Goal: Task Accomplishment & Management: Manage account settings

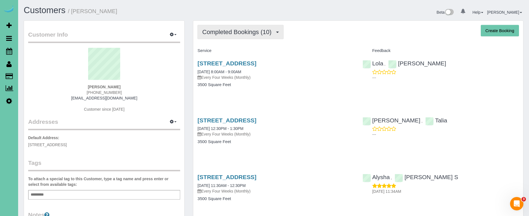
click at [253, 32] on span "Completed Bookings (10)" at bounding box center [238, 31] width 72 height 7
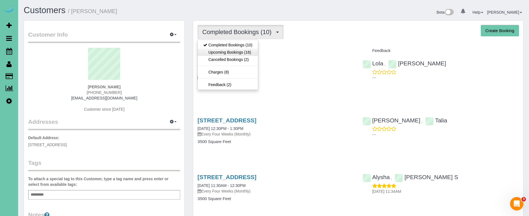
click at [247, 54] on link "Upcoming Bookings (16)" at bounding box center [228, 52] width 60 height 7
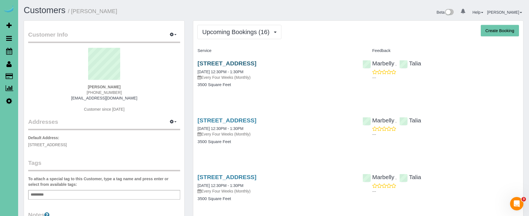
click at [256, 63] on link "[STREET_ADDRESS]" at bounding box center [227, 63] width 59 height 6
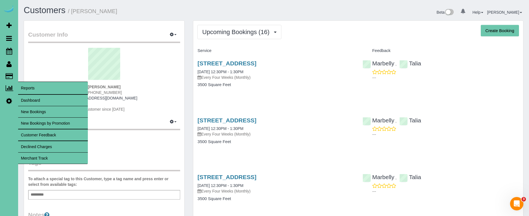
click at [31, 101] on link "Dashboard" at bounding box center [53, 100] width 70 height 11
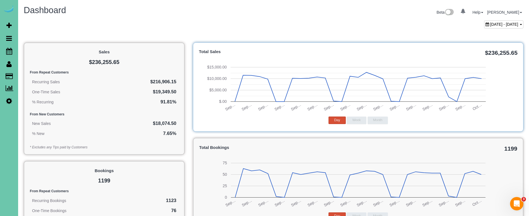
click at [489, 18] on ul "Beta 0 Your Notifications You have 0 alerts Help Help Docs Take a Tour Contact …" at bounding box center [480, 12] width 87 height 12
click at [491, 22] on span "[DATE] - [DATE]" at bounding box center [505, 24] width 28 height 4
type input "**********"
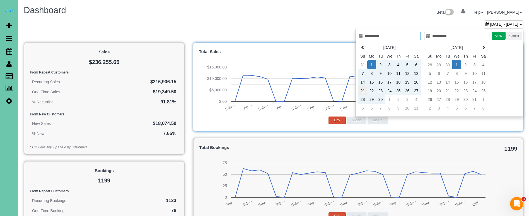
type input "**********"
click at [361, 91] on td "21" at bounding box center [363, 90] width 9 height 9
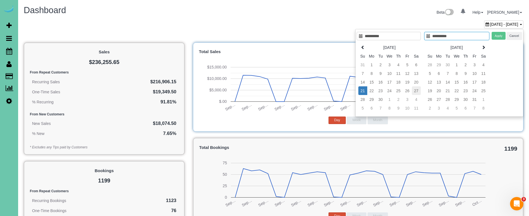
type input "**********"
drag, startPoint x: 417, startPoint y: 91, endPoint x: 423, endPoint y: 83, distance: 9.5
click at [417, 91] on td "27" at bounding box center [416, 90] width 9 height 9
type input "**********"
click at [502, 33] on button "Apply" at bounding box center [499, 36] width 14 height 8
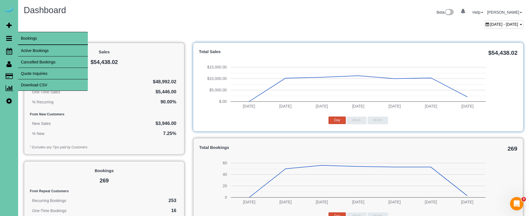
click at [51, 82] on link "Download CSV" at bounding box center [53, 84] width 70 height 11
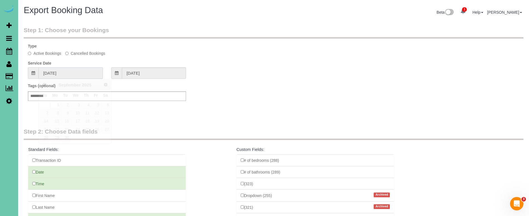
click at [88, 73] on input "09/01/2025" at bounding box center [71, 72] width 64 height 11
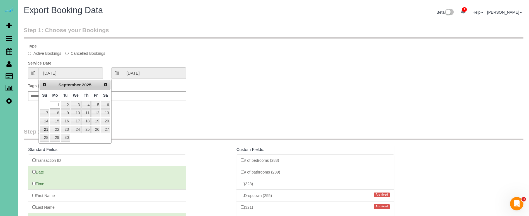
drag, startPoint x: 43, startPoint y: 130, endPoint x: 125, endPoint y: 93, distance: 89.2
click at [44, 130] on link "21" at bounding box center [44, 130] width 9 height 8
type input "09/21/2025"
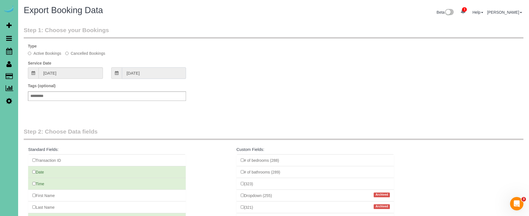
click at [148, 71] on input "09/21/2025" at bounding box center [154, 72] width 64 height 11
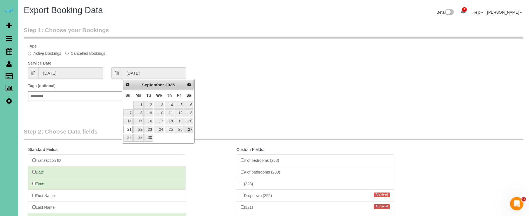
drag, startPoint x: 187, startPoint y: 126, endPoint x: 212, endPoint y: 118, distance: 25.9
click at [188, 126] on link "27" at bounding box center [188, 130] width 9 height 8
type input "09/27/2025"
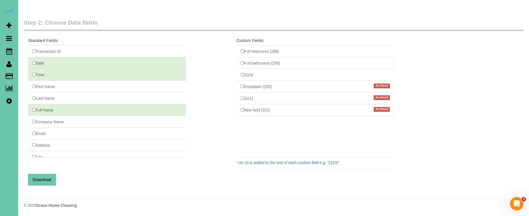
scroll to position [109, 0]
click at [42, 176] on button "Download" at bounding box center [42, 180] width 28 height 12
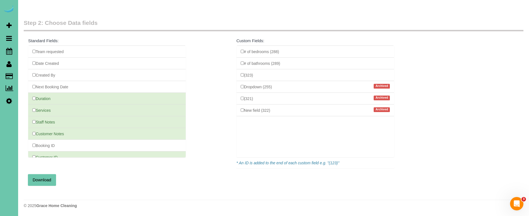
scroll to position [423, 0]
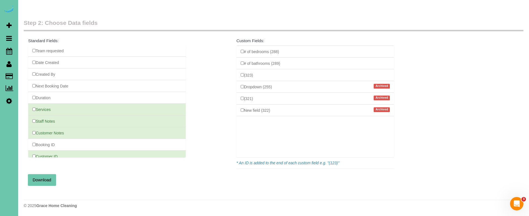
drag, startPoint x: 34, startPoint y: 95, endPoint x: 33, endPoint y: 103, distance: 7.5
click at [33, 103] on li "Services" at bounding box center [107, 109] width 158 height 12
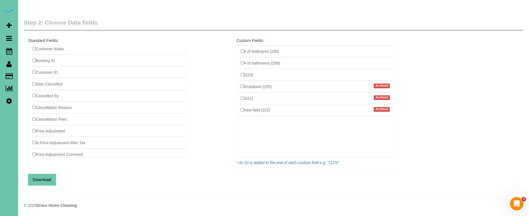
scroll to position [109, 0]
click at [45, 180] on button "Download" at bounding box center [42, 180] width 28 height 12
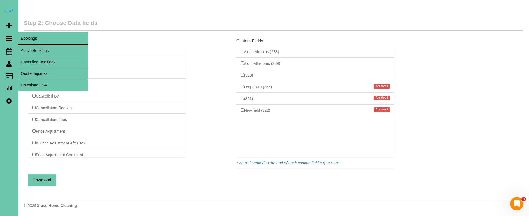
click at [32, 62] on link "Cancelled Bookings" at bounding box center [53, 61] width 70 height 11
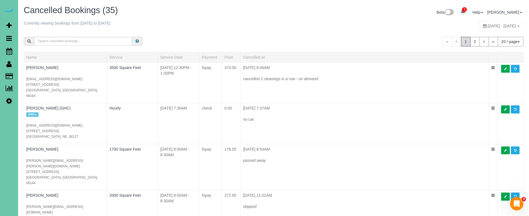
click at [488, 27] on span "[DATE] - [DATE]" at bounding box center [502, 26] width 28 height 4
type input "**********"
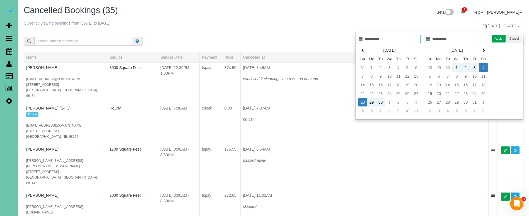
type input "**********"
click at [294, 7] on div "Beta 1 Your Notifications You have 0 alerts × You have 3 to charge for 09/30/20…" at bounding box center [401, 13] width 254 height 15
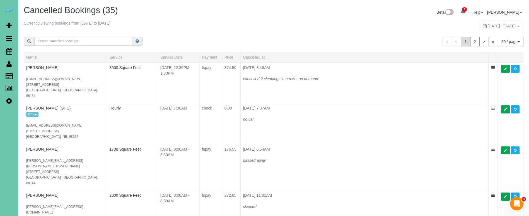
click at [488, 25] on span "[DATE] - [DATE]" at bounding box center [502, 26] width 28 height 4
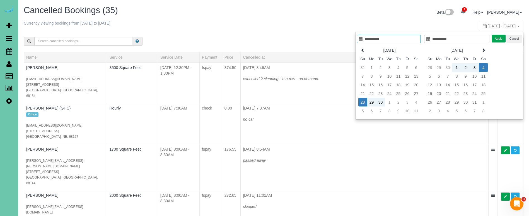
click at [349, 15] on div "Beta 1 Your Notifications You have 0 alerts × You have 3 to charge for 09/30/20…" at bounding box center [401, 13] width 254 height 15
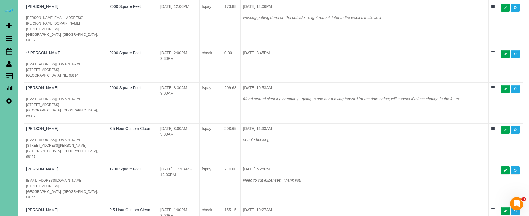
scroll to position [422, 0]
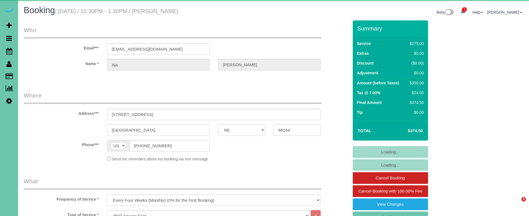
select select "NE"
select select "string:fspay-722aa9fa-f05d-4342-b316-76824e6ea879"
select select "object:846"
select select "number:37"
select select "number:42"
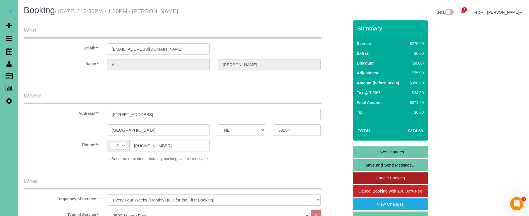
click at [406, 176] on link "Cancel Booking" at bounding box center [390, 178] width 75 height 12
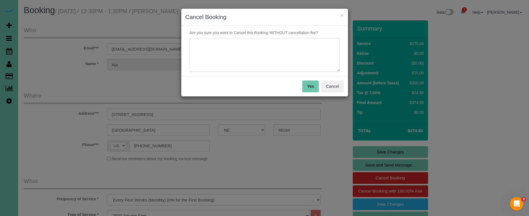
click at [218, 55] on textarea at bounding box center [265, 55] width 150 height 34
type textarea "cancelled 2 cleanings in a row - on demand"
click at [309, 88] on button "Yes" at bounding box center [310, 86] width 16 height 12
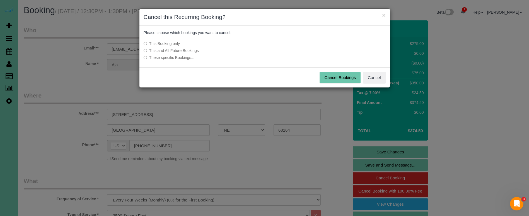
click at [169, 52] on label "This and All Future Bookings" at bounding box center [223, 51] width 159 height 6
click at [333, 78] on button "Cancel Bookings" at bounding box center [340, 78] width 41 height 12
